Goal: Task Accomplishment & Management: Manage account settings

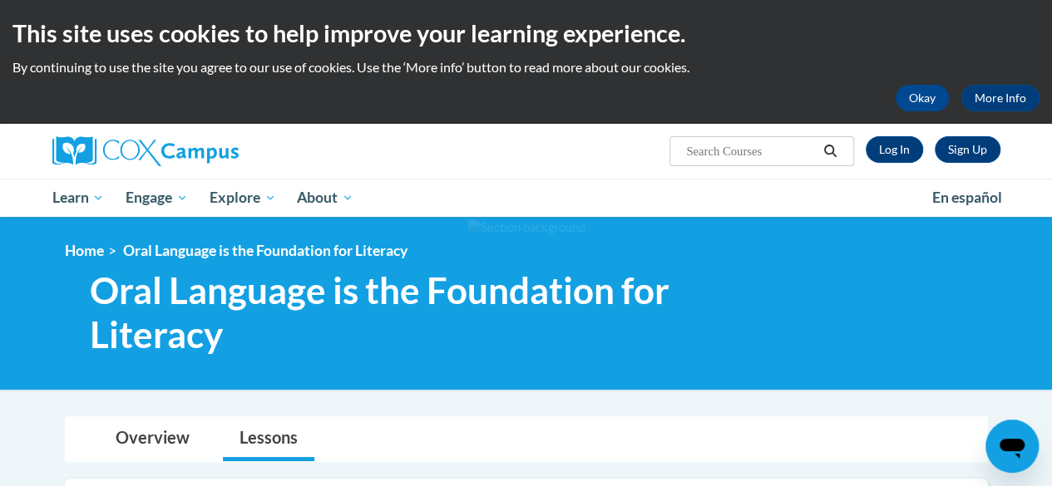
click at [555, 133] on div "Sign Up Log In Search Search..." at bounding box center [688, 145] width 648 height 42
click at [894, 144] on link "Log In" at bounding box center [893, 149] width 57 height 27
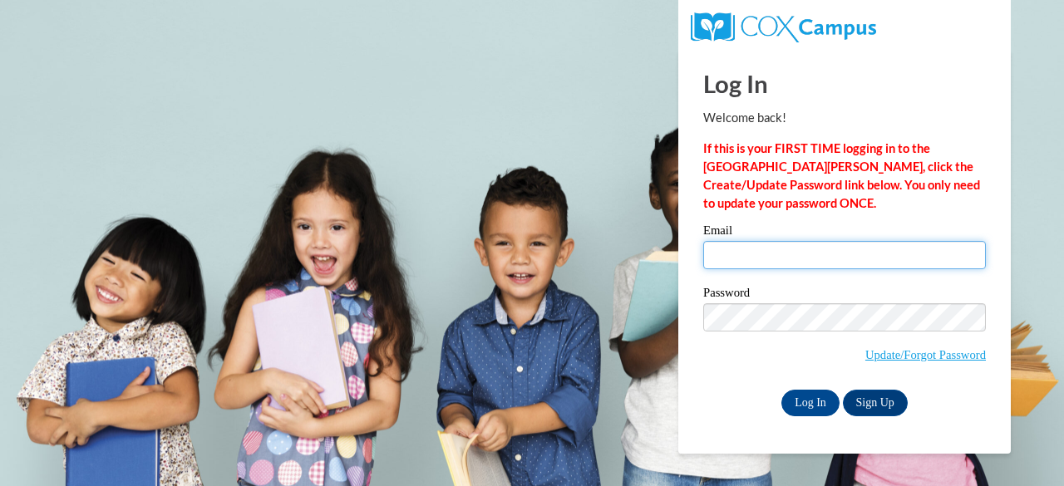
click at [756, 253] on input "Email" at bounding box center [844, 255] width 283 height 28
type input "whitney.poulter@muskegonorway.org"
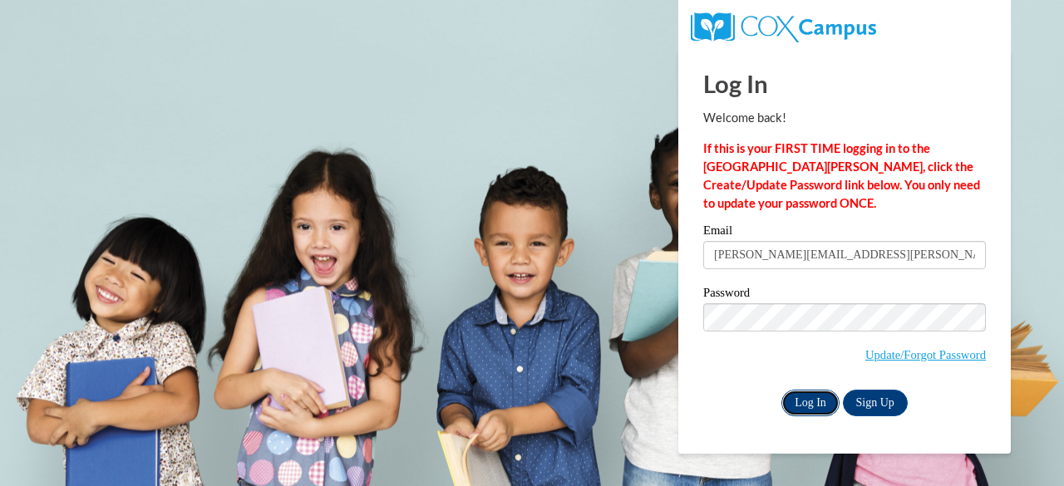
click at [814, 402] on input "Log In" at bounding box center [810, 403] width 58 height 27
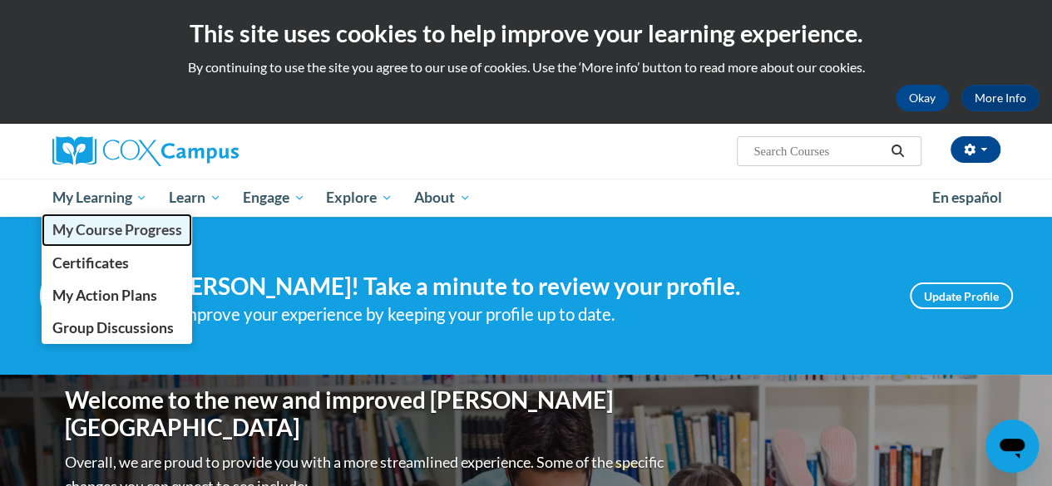
click at [125, 235] on span "My Course Progress" at bounding box center [117, 229] width 130 height 17
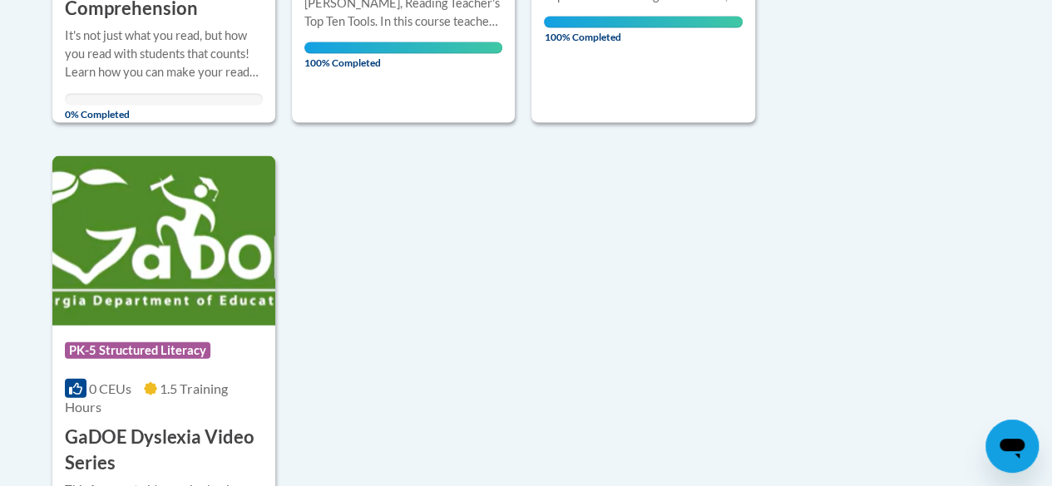
scroll to position [1767, 0]
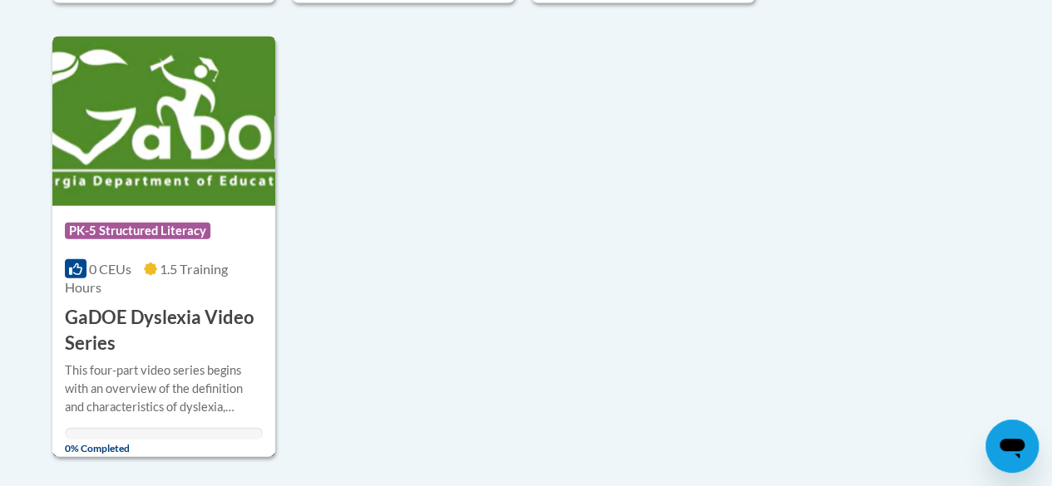
click at [180, 312] on h3 "GaDOE Dyslexia Video Series" at bounding box center [164, 331] width 198 height 52
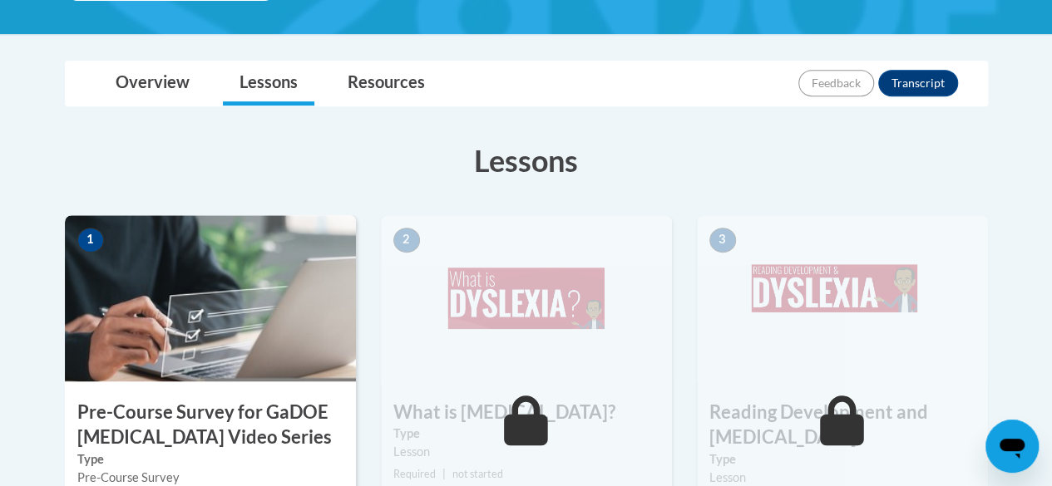
scroll to position [379, 0]
